Goal: Download file/media

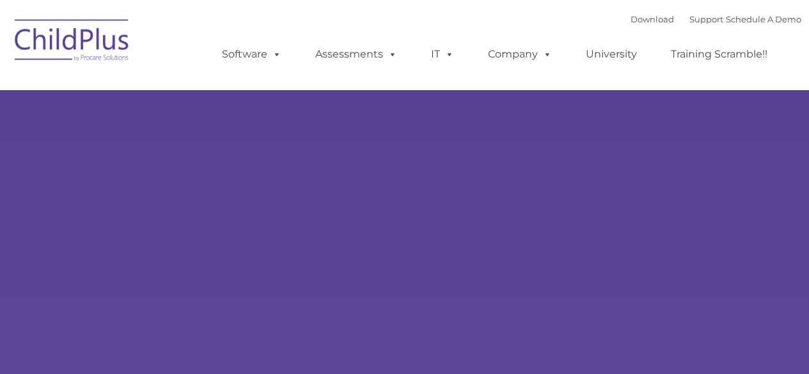
select select "MEDIUM"
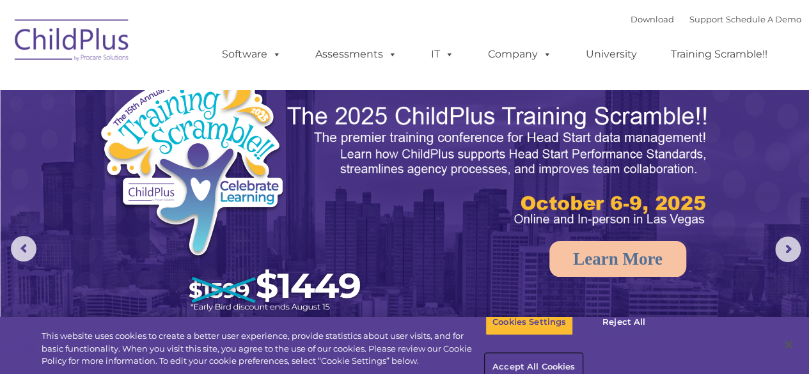
click at [582, 354] on button "Accept All Cookies" at bounding box center [534, 367] width 97 height 27
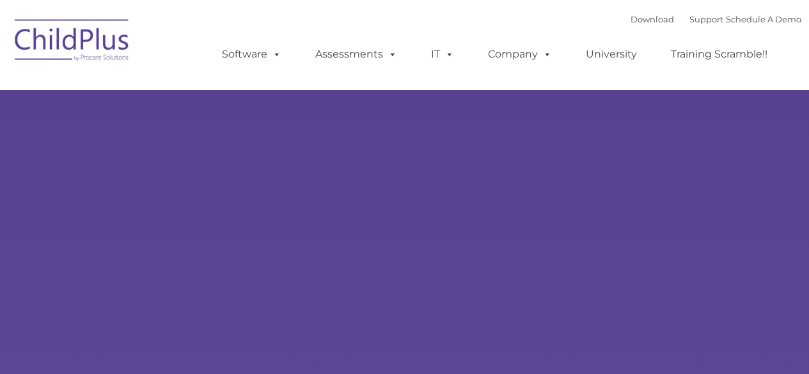
select select "MEDIUM"
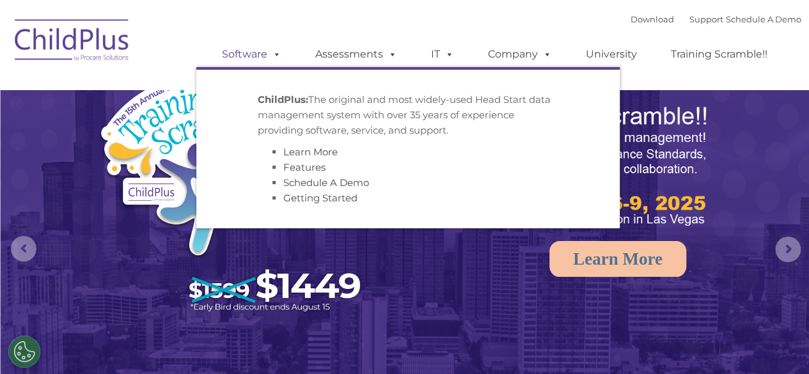
click at [271, 54] on span at bounding box center [274, 54] width 14 height 12
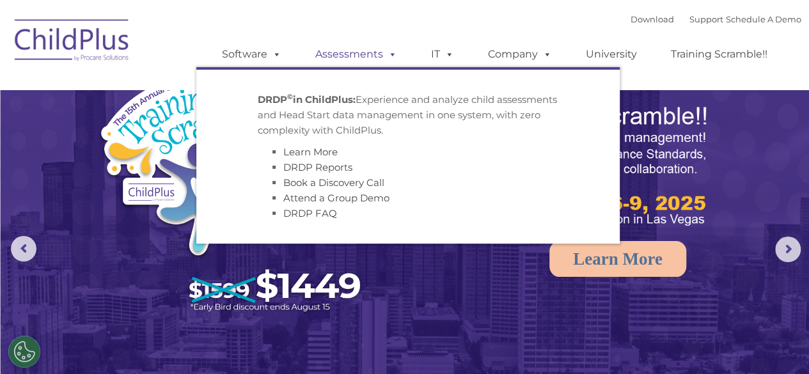
click at [393, 57] on span at bounding box center [390, 54] width 14 height 12
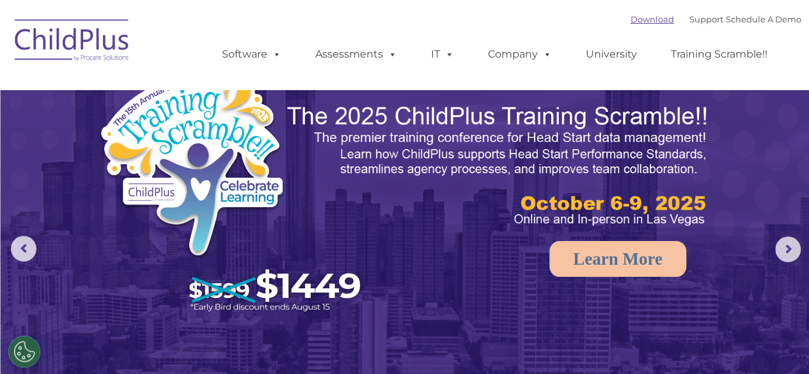
click at [631, 20] on link "Download" at bounding box center [653, 19] width 44 height 10
